Goal: Information Seeking & Learning: Learn about a topic

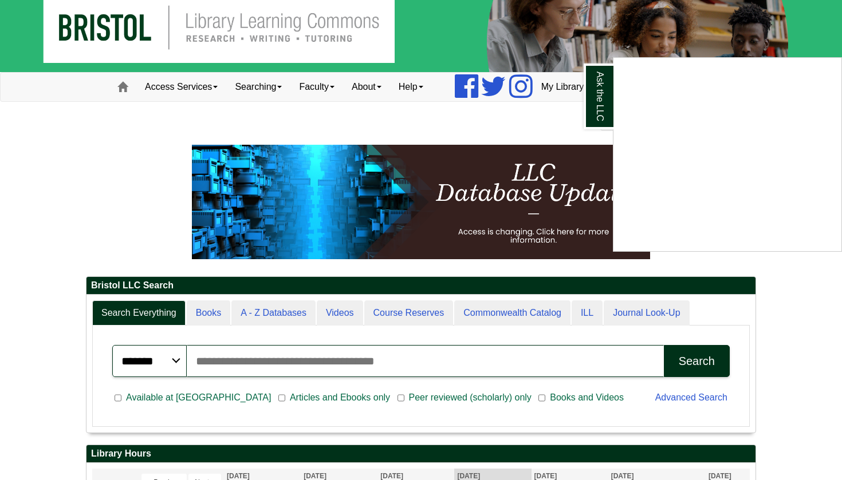
scroll to position [17, 0]
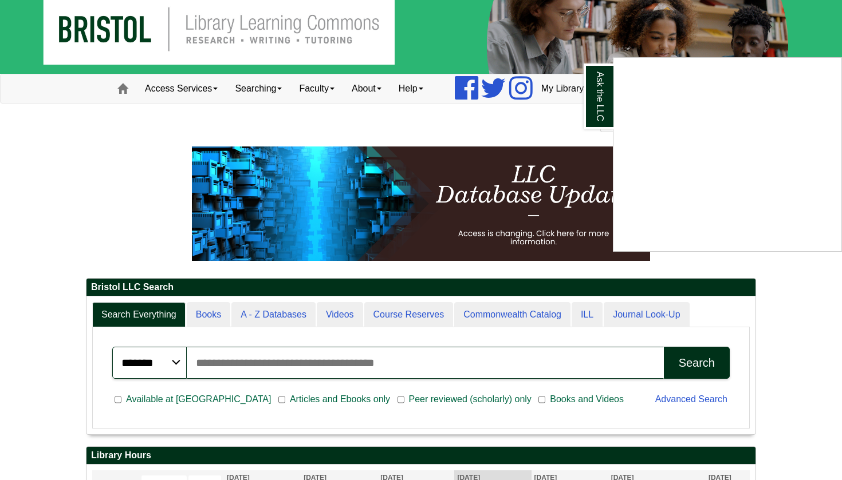
click at [461, 48] on div "Ask the LLC" at bounding box center [421, 240] width 842 height 480
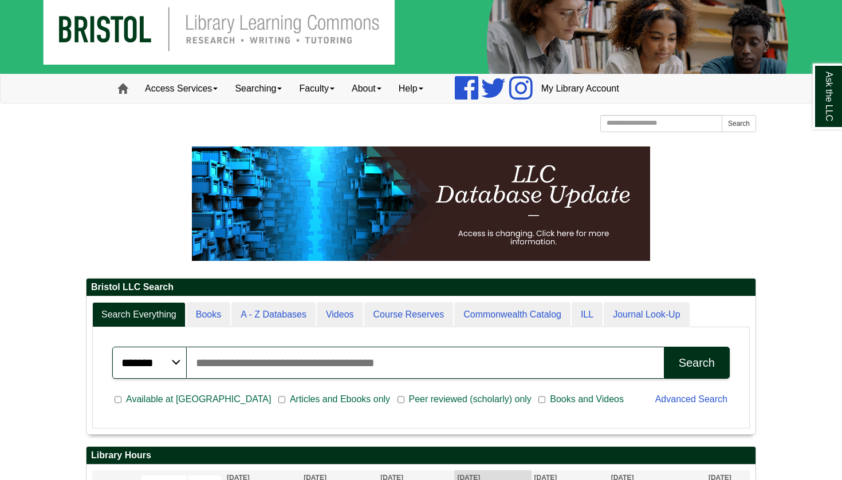
click at [119, 95] on link "Home" at bounding box center [122, 88] width 27 height 29
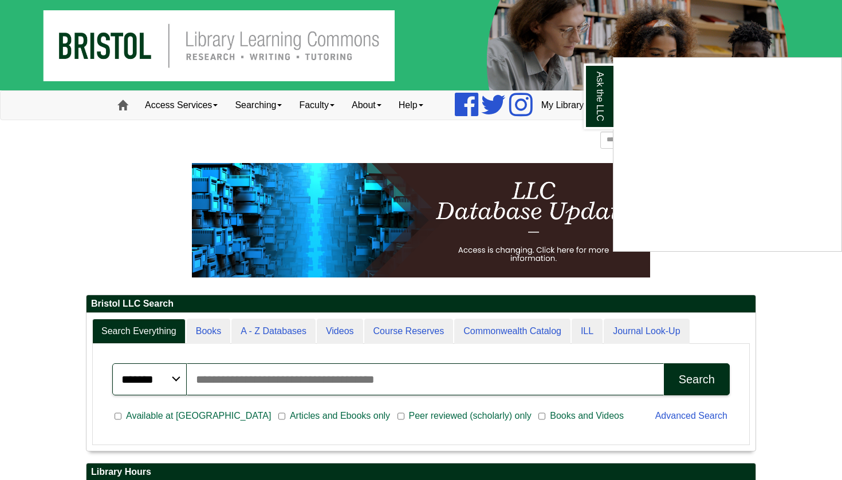
click at [122, 105] on div "Ask the LLC" at bounding box center [421, 240] width 842 height 480
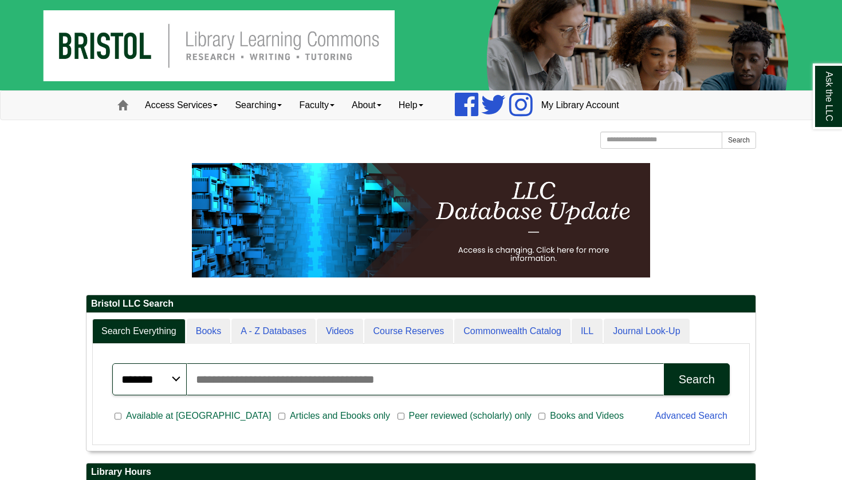
click at [122, 105] on span at bounding box center [122, 105] width 10 height 10
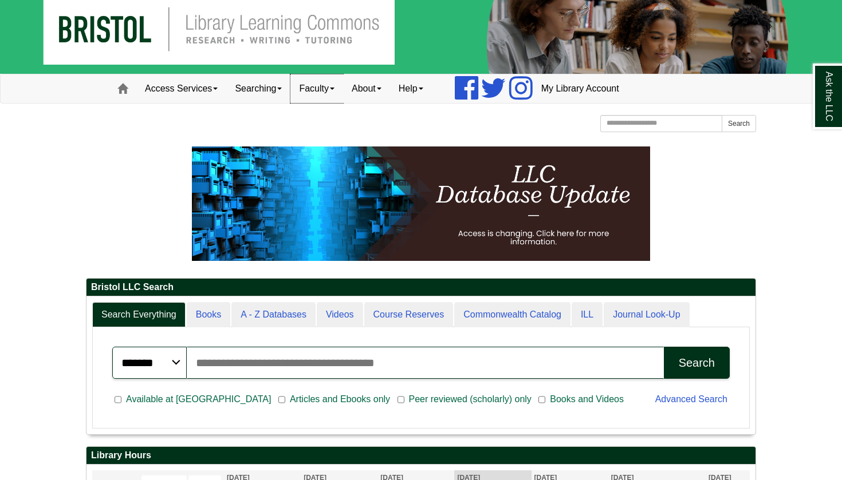
click at [342, 86] on link "Faculty" at bounding box center [316, 88] width 53 height 29
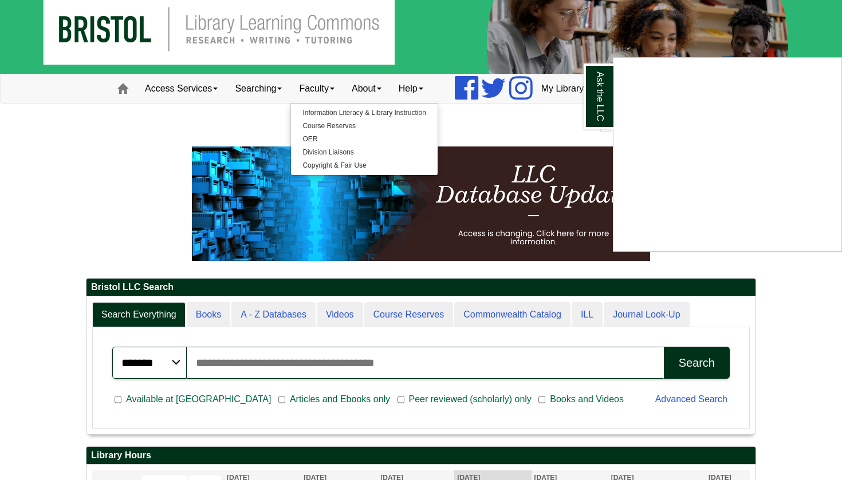
click at [121, 194] on div "Ask the LLC" at bounding box center [421, 240] width 842 height 480
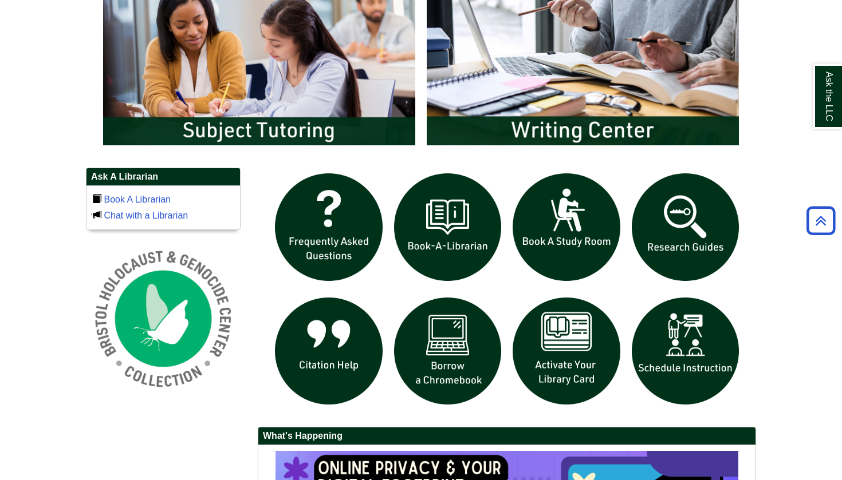
scroll to position [651, 0]
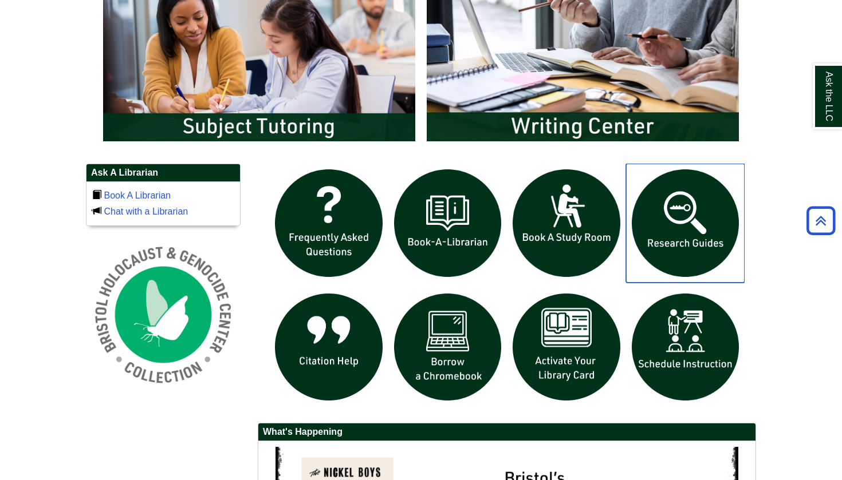
click at [720, 240] on img "slideshow" at bounding box center [685, 223] width 119 height 119
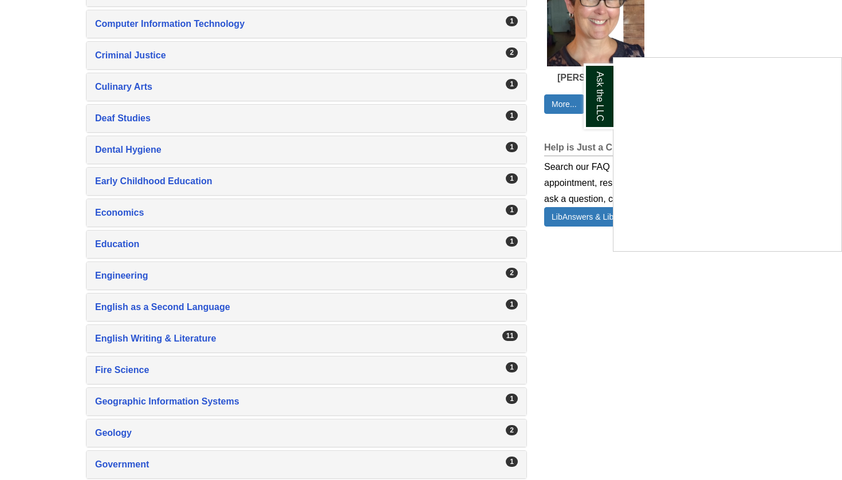
scroll to position [763, 0]
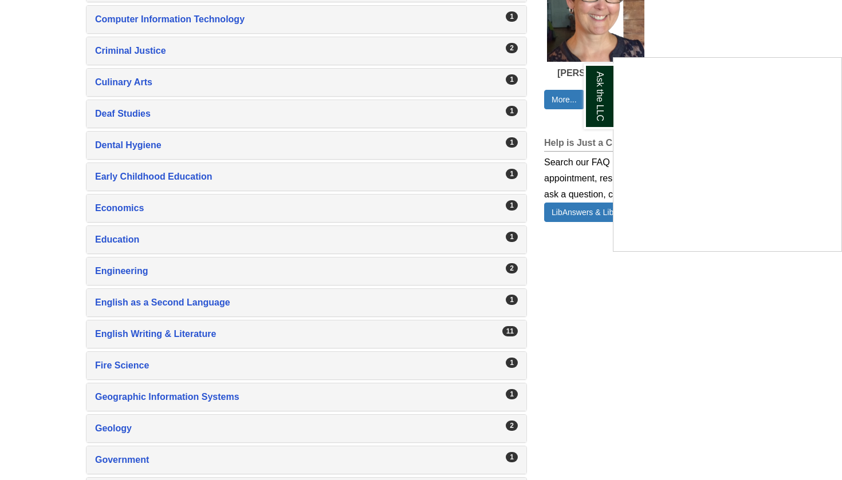
click at [196, 336] on div "Ask the LLC" at bounding box center [421, 240] width 842 height 480
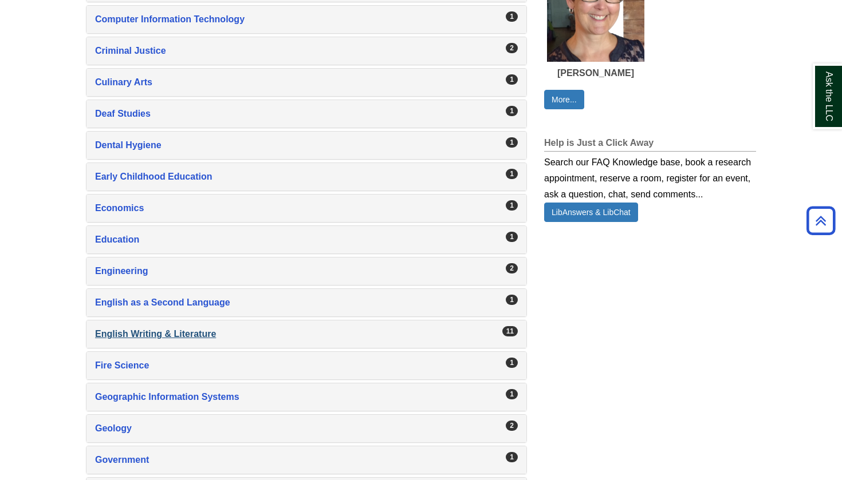
click at [447, 334] on div "English Writing & Literature , 11 guides" at bounding box center [306, 334] width 423 height 16
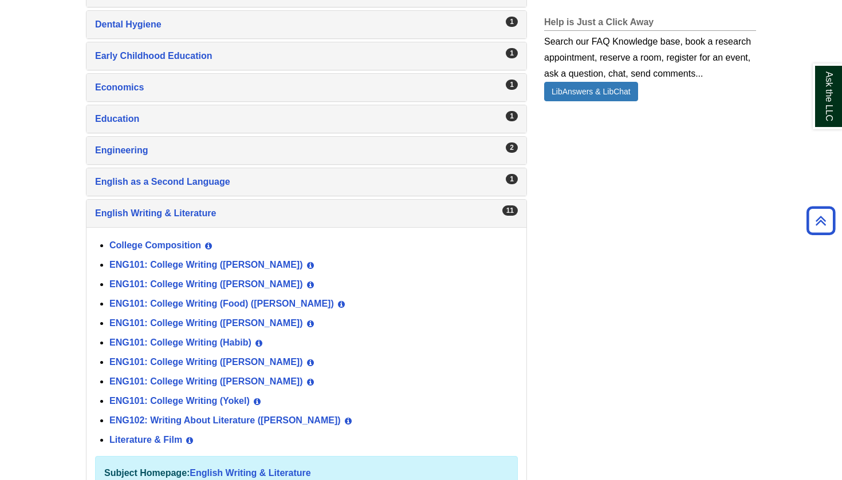
scroll to position [884, 0]
click at [214, 363] on link "ENG101: College Writing (Norris)" at bounding box center [206, 362] width 194 height 10
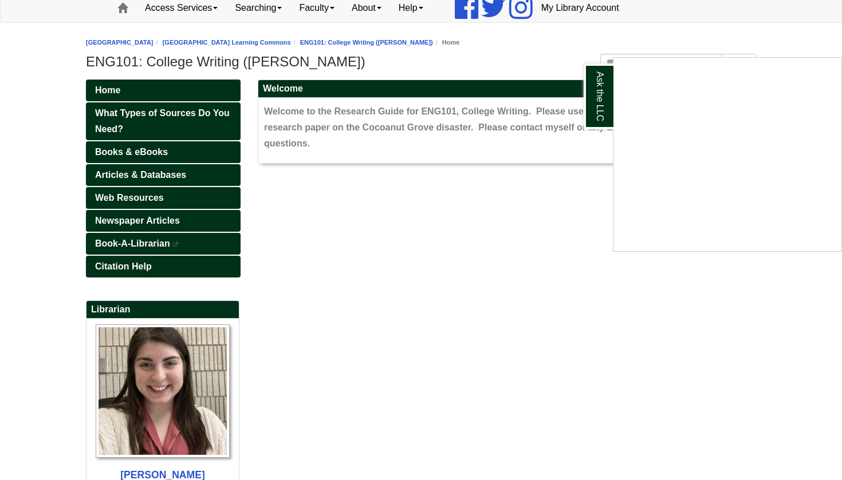
scroll to position [97, 0]
click at [151, 218] on div "Ask the LLC" at bounding box center [421, 240] width 842 height 480
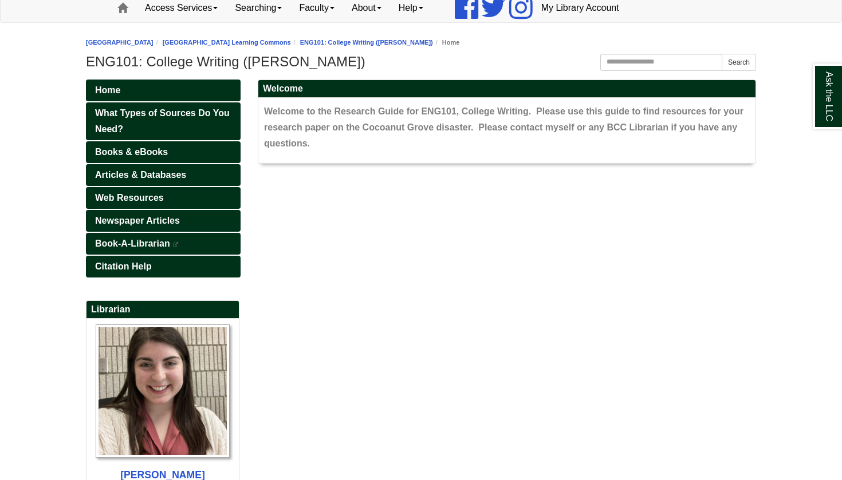
click at [151, 218] on span "Newspaper Articles" at bounding box center [137, 221] width 85 height 10
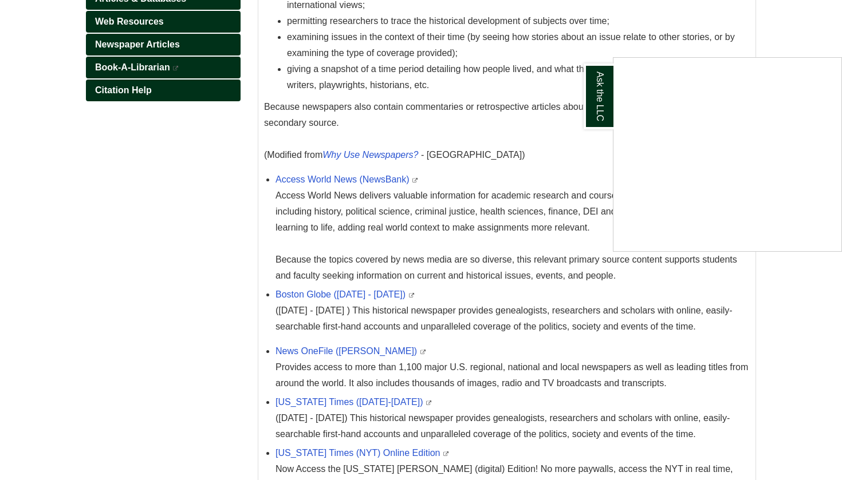
scroll to position [274, 0]
click at [548, 149] on div "Ask the LLC" at bounding box center [421, 240] width 842 height 480
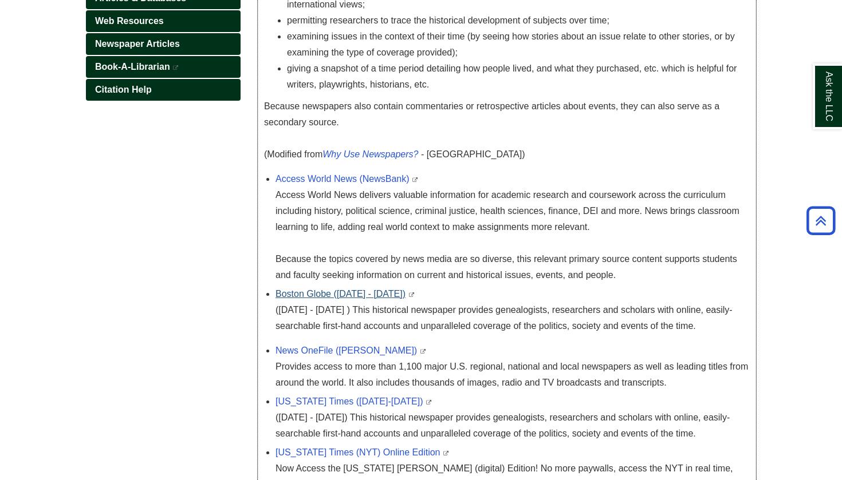
click at [356, 295] on link "Boston Globe (1872 - 1984)" at bounding box center [340, 294] width 130 height 10
